Goal: Task Accomplishment & Management: Manage account settings

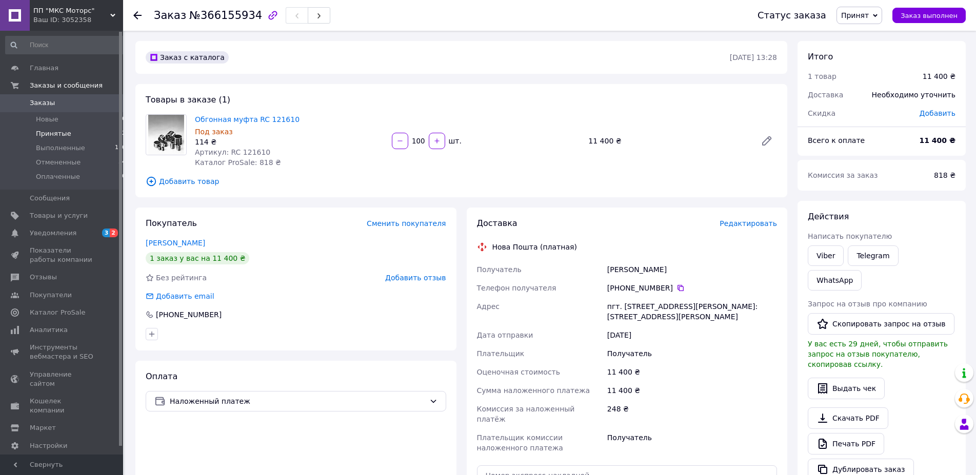
click at [53, 135] on span "Принятые" at bounding box center [53, 133] width 35 height 9
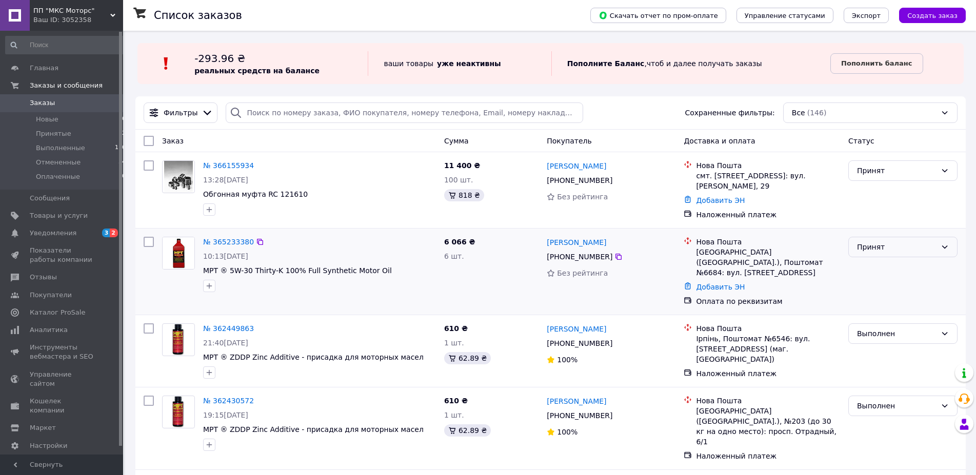
click at [892, 253] on div "Принят" at bounding box center [902, 247] width 109 height 21
click at [890, 269] on li "Выполнен" at bounding box center [902, 269] width 108 height 18
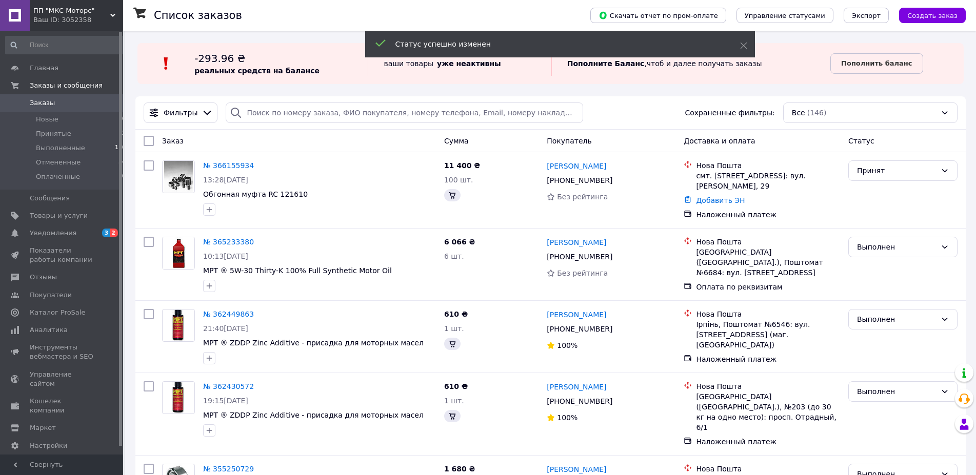
click at [892, 244] on div "Выполнен" at bounding box center [896, 246] width 79 height 11
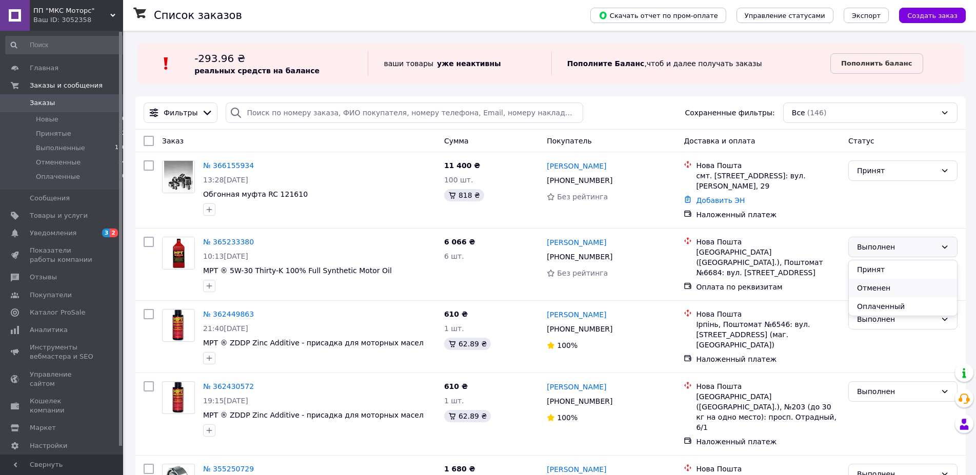
click at [885, 285] on li "Отменен" at bounding box center [902, 288] width 108 height 18
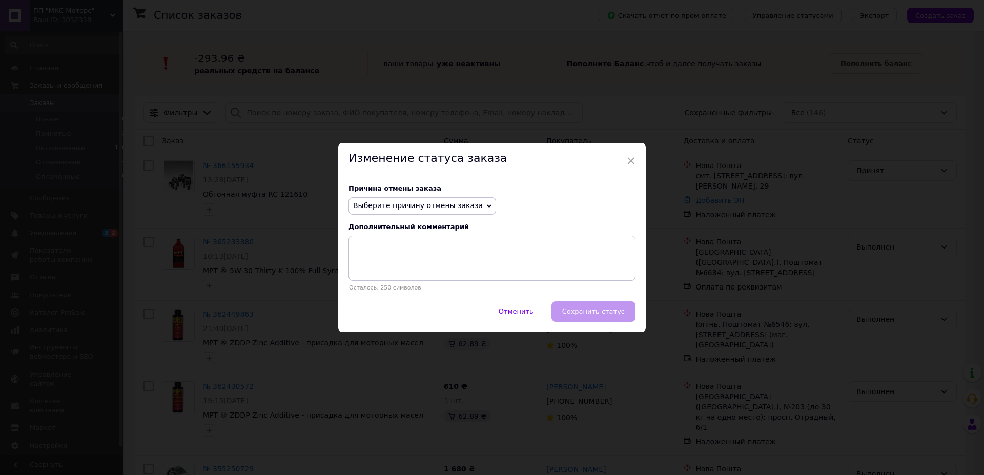
click at [435, 204] on span "Выберите причину отмены заказа" at bounding box center [418, 205] width 130 height 8
click at [433, 226] on li "Нет в наличии" at bounding box center [422, 226] width 147 height 14
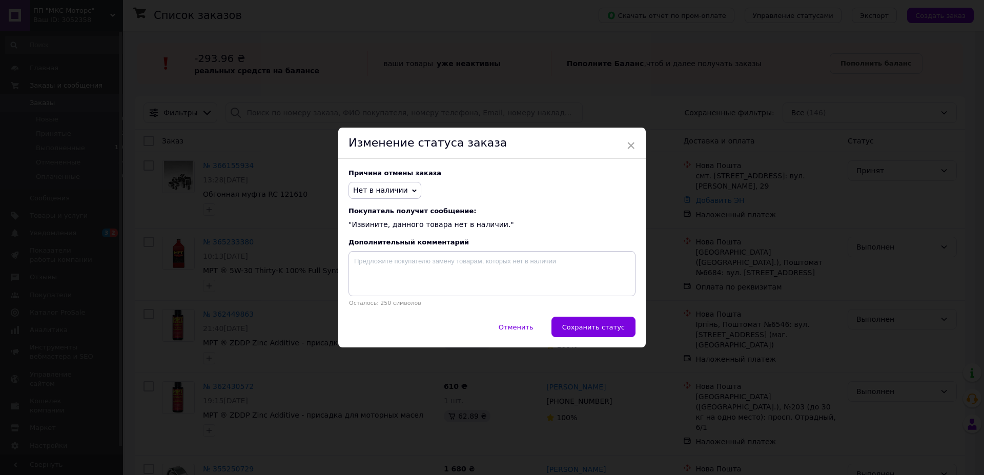
click at [400, 192] on span "Нет в наличии" at bounding box center [385, 190] width 73 height 17
click at [621, 335] on button "Сохранить статус" at bounding box center [594, 327] width 84 height 21
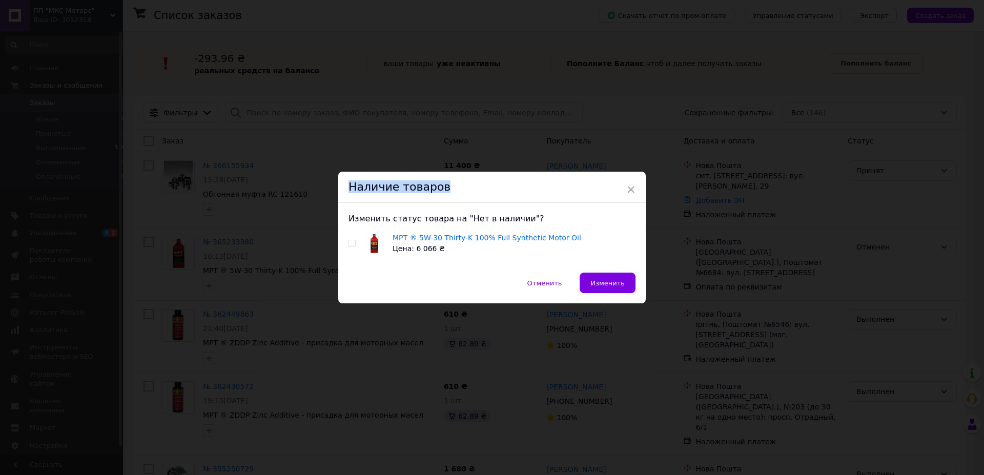
drag, startPoint x: 516, startPoint y: 174, endPoint x: 336, endPoint y: 150, distance: 181.6
click at [336, 150] on div "× Наличие товаров Изменить статус товара на "Нет в наличии"? MPT ® 5W-30 Thirty…" at bounding box center [492, 237] width 984 height 475
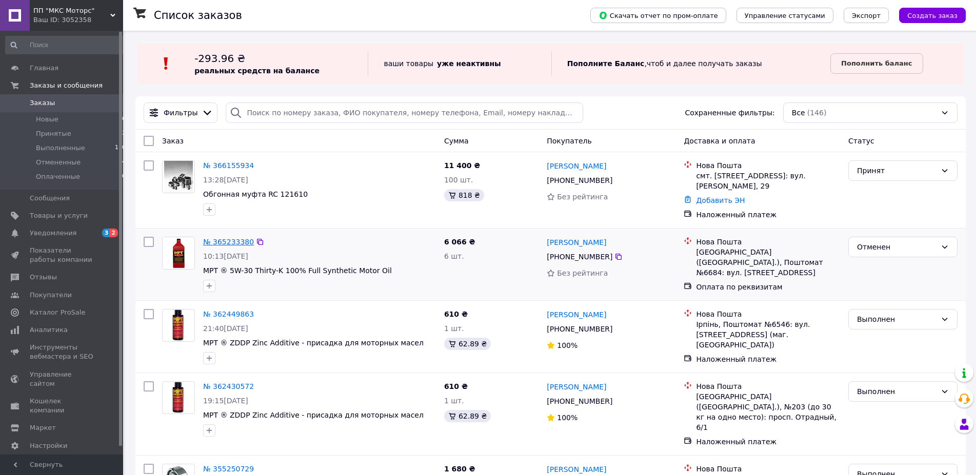
click at [219, 241] on link "№ 365233380" at bounding box center [228, 242] width 51 height 8
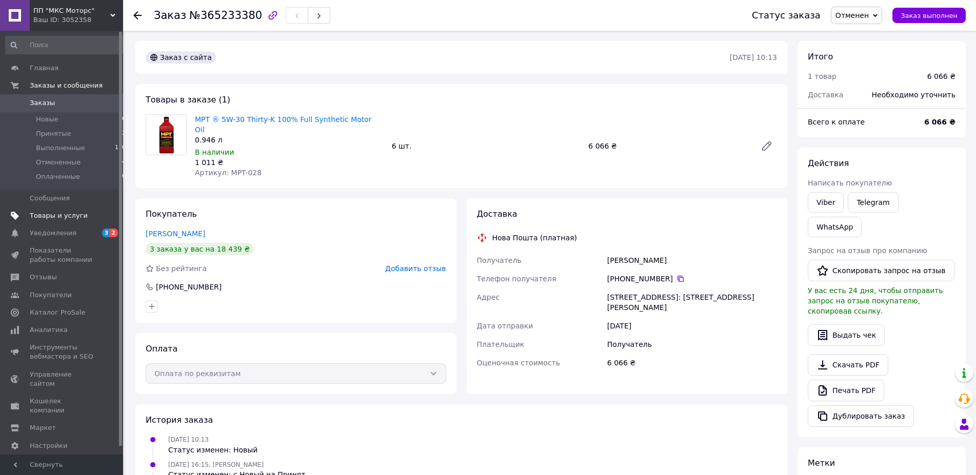
click at [77, 208] on link "Товары и услуги" at bounding box center [66, 215] width 132 height 17
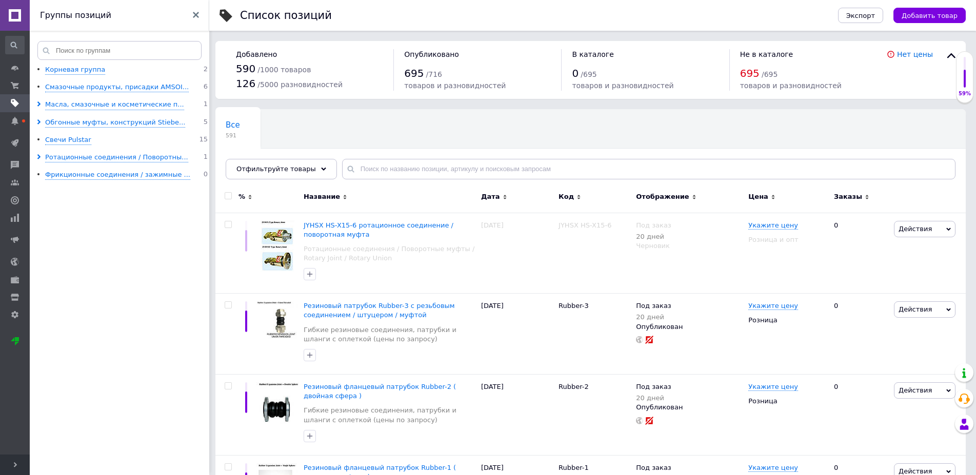
click at [39, 112] on ul "Корневая группа 2 Смазочные продукты, присадки AMSOI... 6 Масла, смазочные и ко…" at bounding box center [124, 274] width 188 height 419
click at [41, 104] on icon at bounding box center [38, 104] width 5 height 5
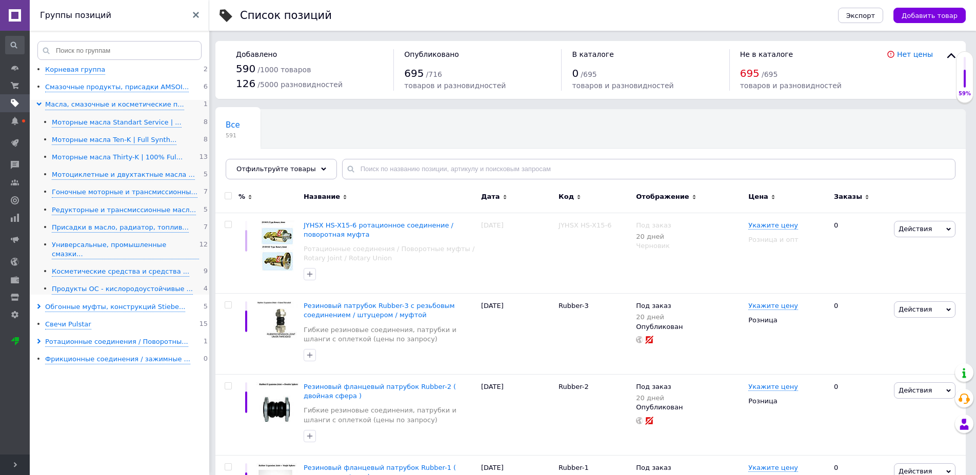
click at [150, 157] on div "Моторные масла Thirty-K | 100% Ful..." at bounding box center [117, 158] width 131 height 10
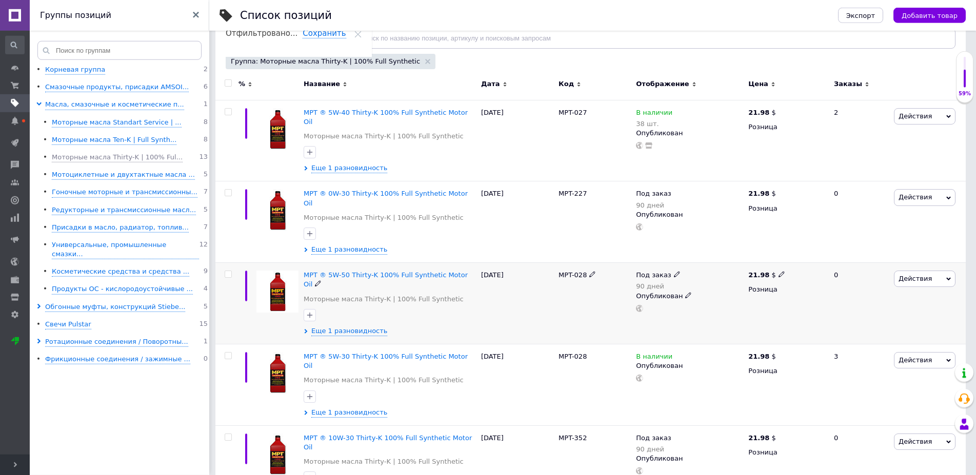
scroll to position [209, 0]
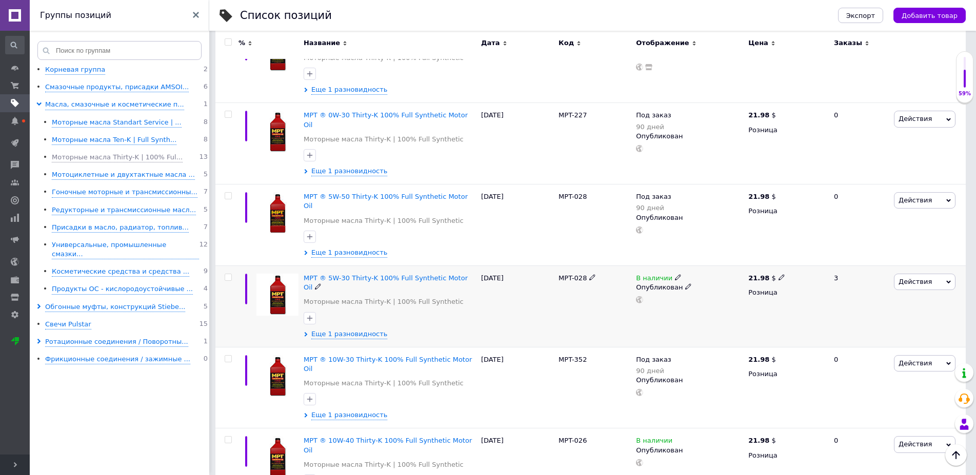
click at [928, 274] on span "Действия" at bounding box center [925, 282] width 62 height 16
click at [675, 274] on icon at bounding box center [678, 277] width 6 height 6
click at [710, 278] on li "Нет в наличии" at bounding box center [734, 285] width 97 height 14
click at [909, 295] on div "Действия Редактировать Поднять в начало группы Копировать Скидка Подарок Сопутс…" at bounding box center [928, 307] width 74 height 82
click at [689, 274] on icon at bounding box center [692, 277] width 6 height 6
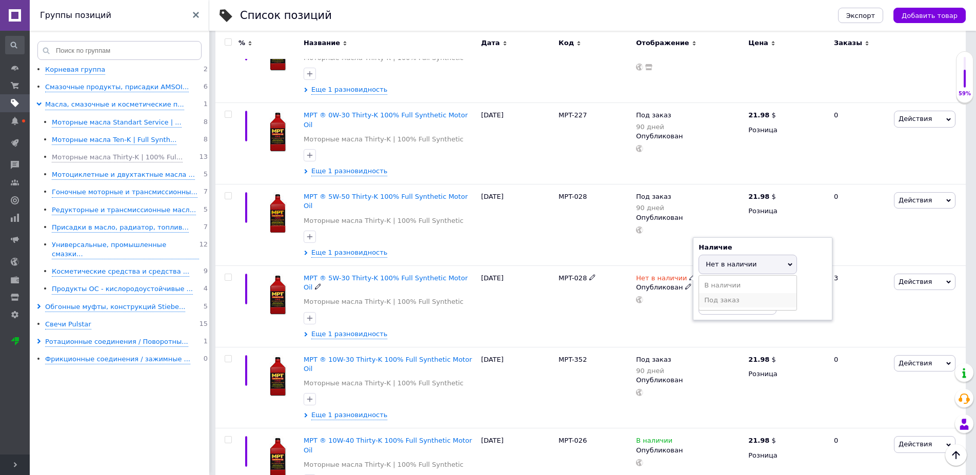
click at [731, 293] on li "Под заказ" at bounding box center [747, 300] width 97 height 14
click at [722, 274] on input at bounding box center [737, 284] width 78 height 21
type input "90"
click at [935, 295] on div "Действия Редактировать Поднять в начало группы Копировать Скидка Подарок Сопутс…" at bounding box center [928, 307] width 74 height 82
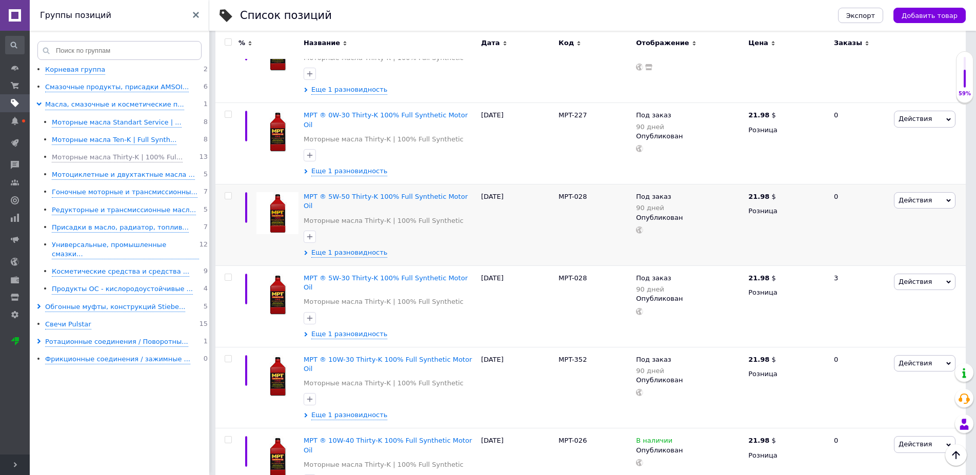
scroll to position [0, 0]
